Goal: Information Seeking & Learning: Learn about a topic

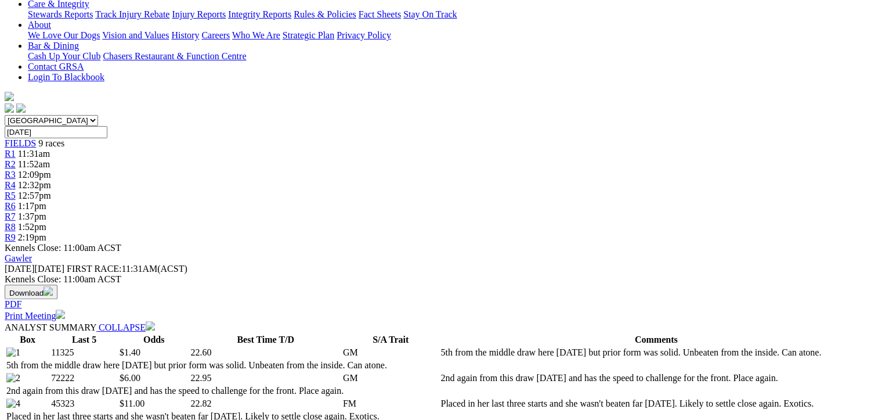
scroll to position [116, 0]
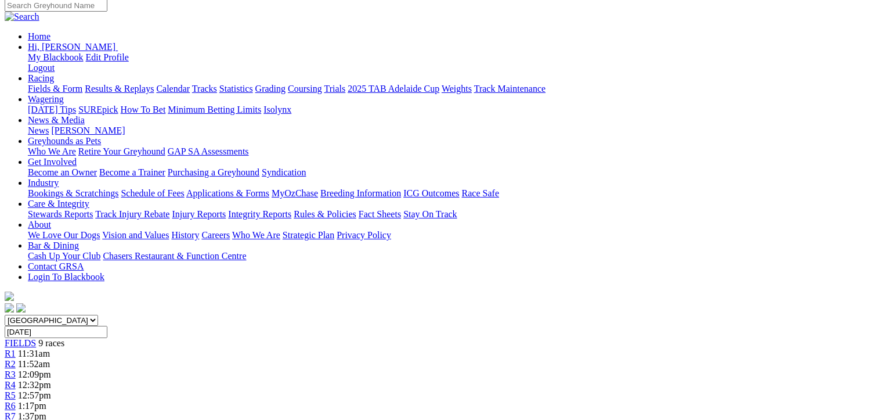
click at [16, 419] on span "R8" at bounding box center [10, 426] width 11 height 10
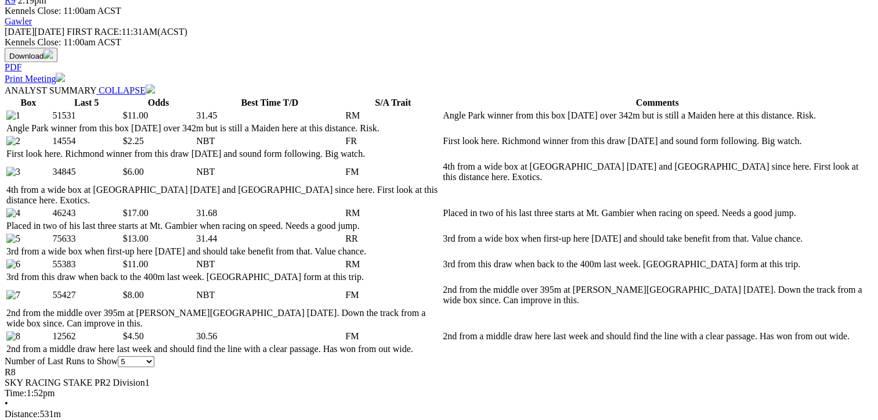
scroll to position [580, 0]
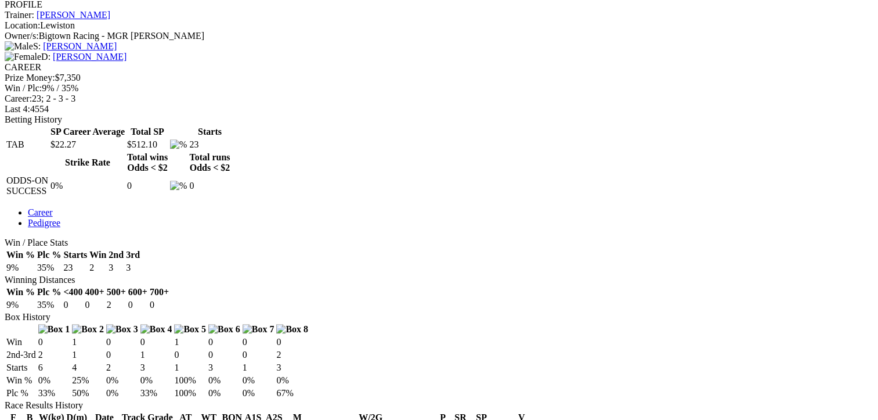
scroll to position [522, 0]
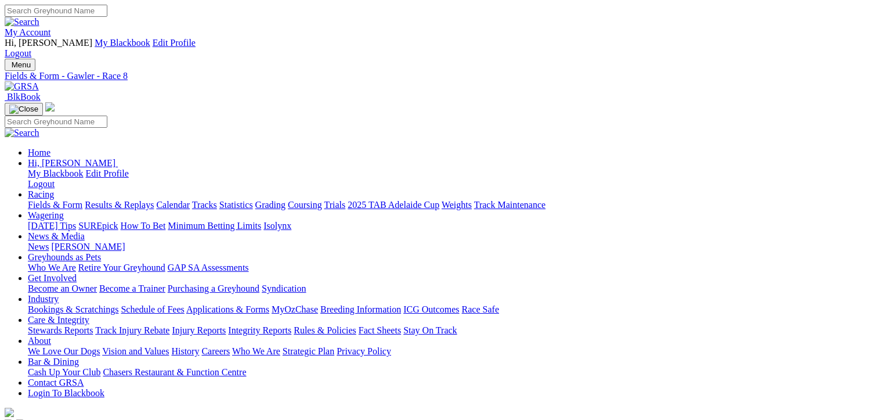
click at [42, 200] on link "Fields & Form" at bounding box center [55, 205] width 55 height 10
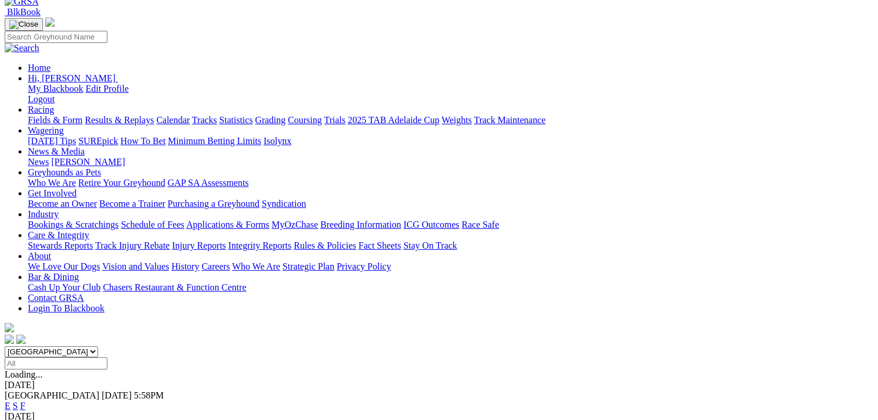
scroll to position [116, 0]
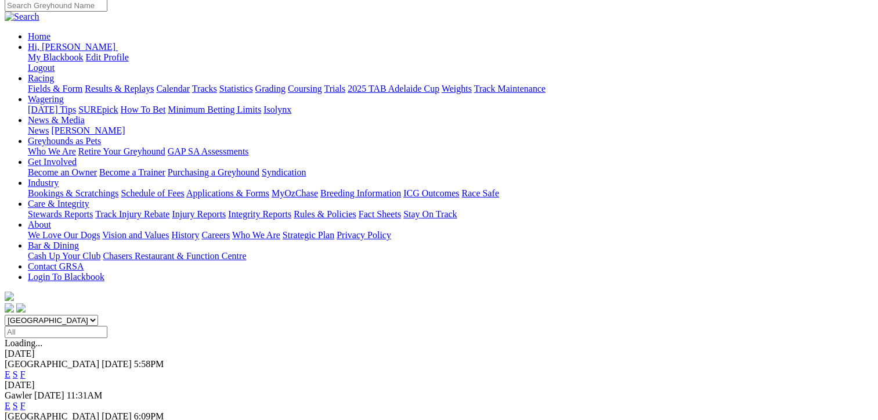
click at [26, 419] on link "F" at bounding box center [22, 426] width 5 height 10
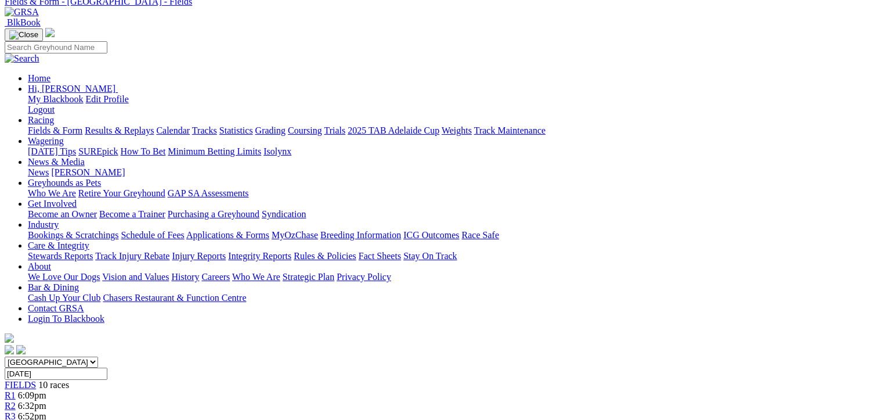
scroll to position [232, 0]
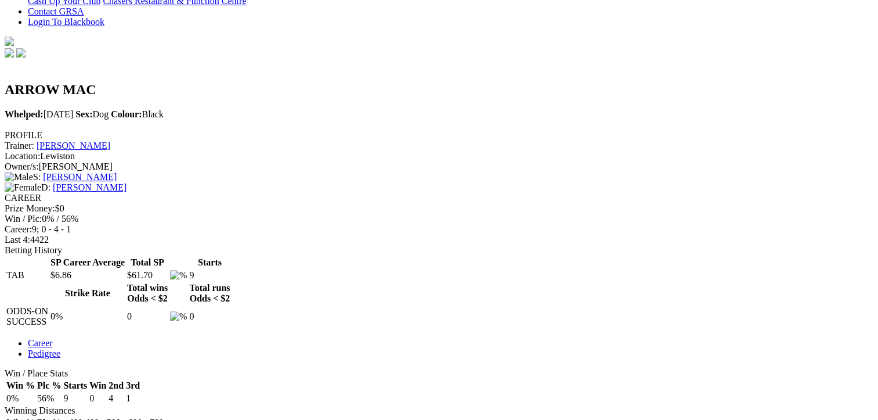
scroll to position [406, 0]
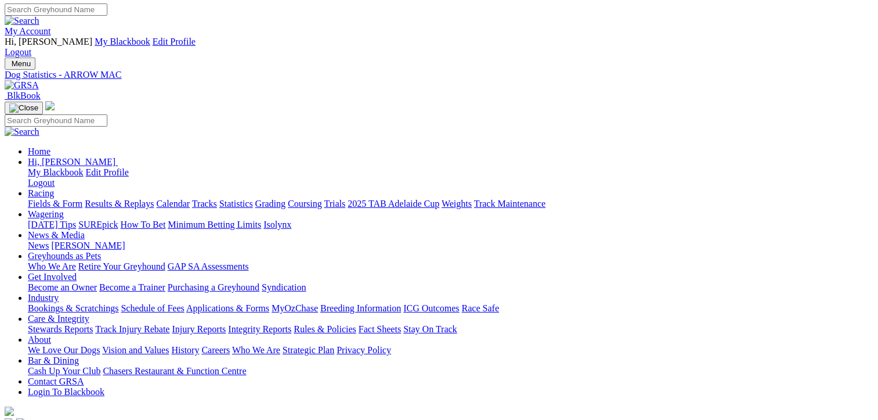
scroll to position [0, 0]
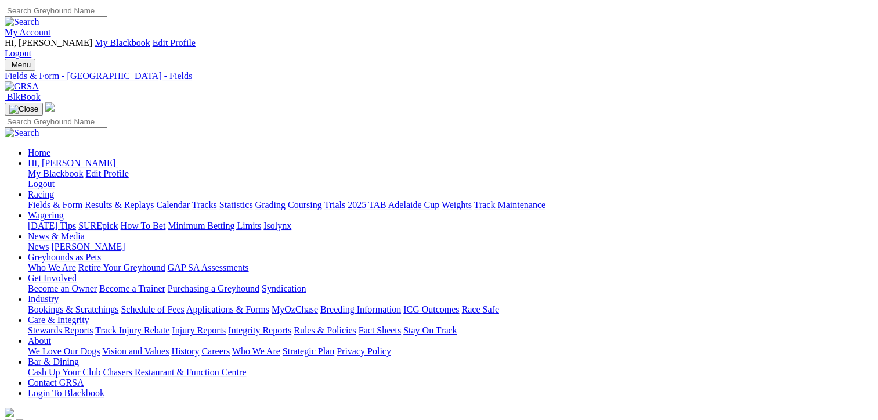
click at [44, 200] on link "Fields & Form" at bounding box center [55, 205] width 55 height 10
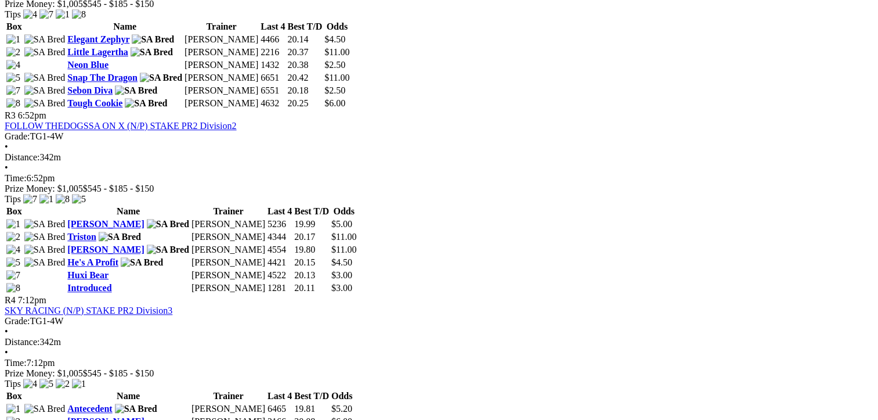
scroll to position [812, 0]
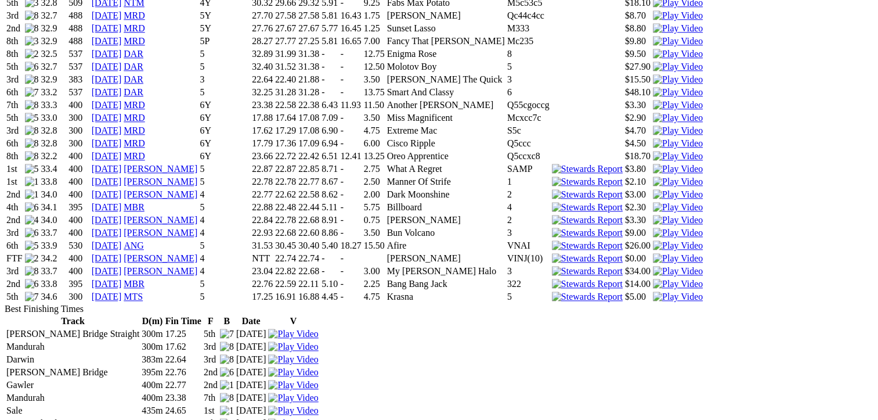
scroll to position [1161, 0]
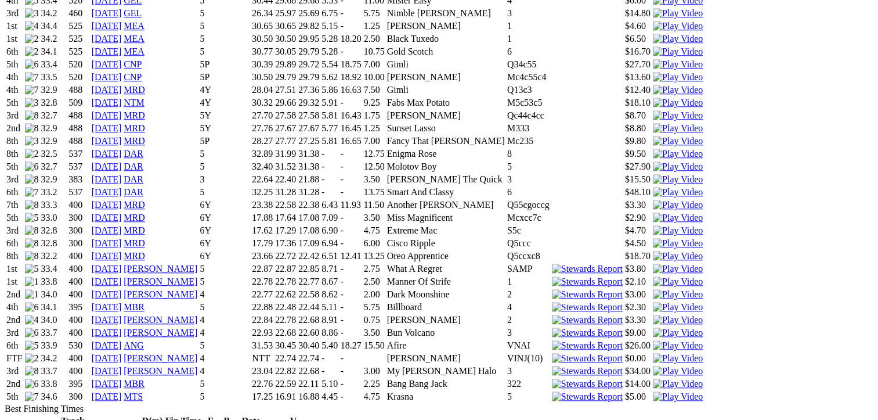
click at [653, 391] on img at bounding box center [678, 396] width 50 height 10
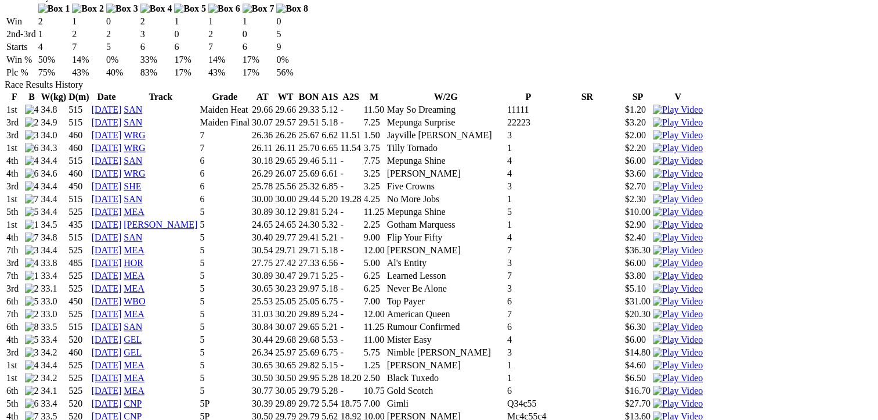
scroll to position [580, 0]
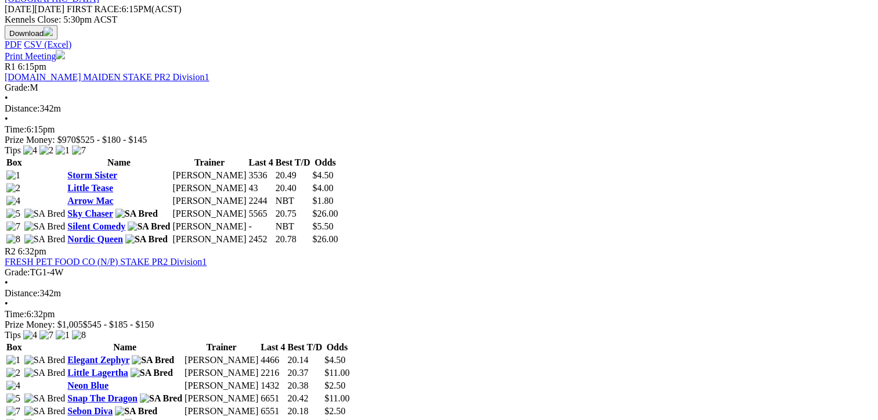
scroll to position [812, 0]
